Goal: Information Seeking & Learning: Find specific fact

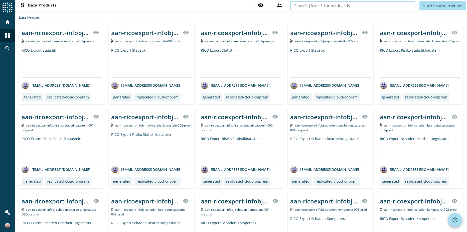
click at [379, 8] on input "text" at bounding box center [352, 6] width 117 height 6
type input "a"
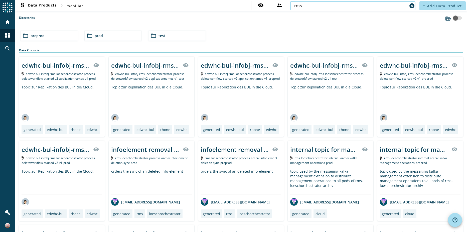
type input "rms"
